Goal: Browse casually

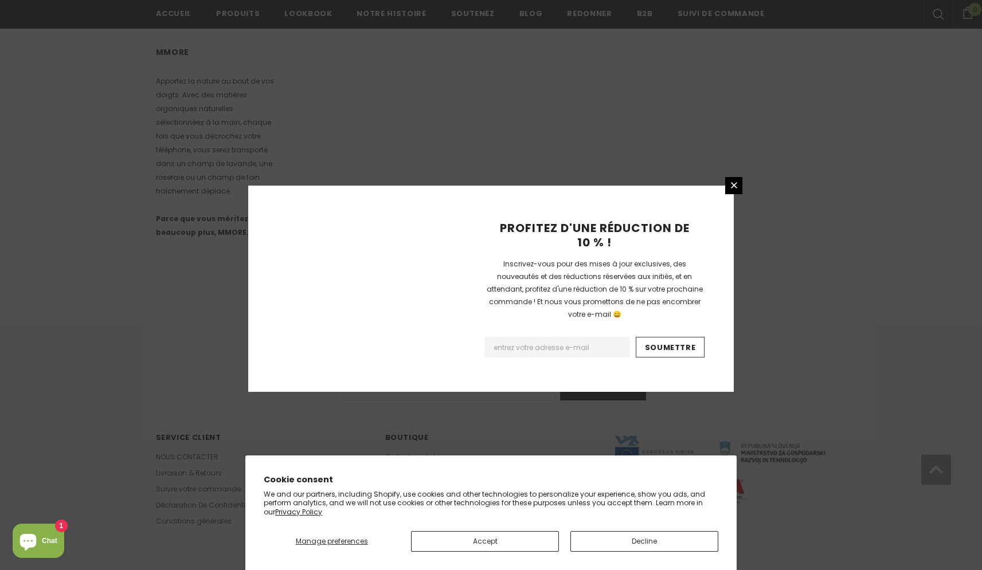
scroll to position [632, 0]
